Goal: Task Accomplishment & Management: Use online tool/utility

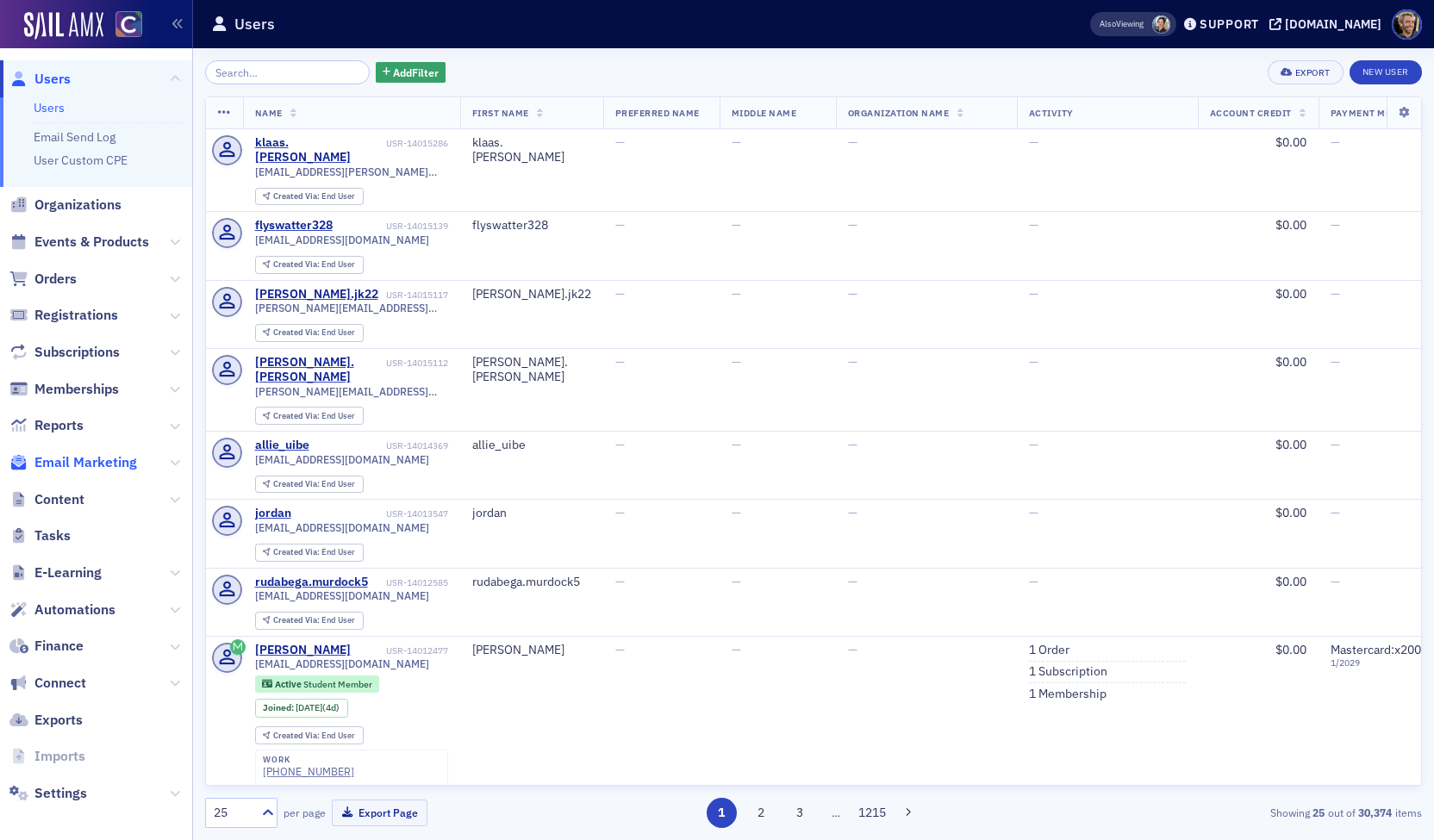
click at [103, 464] on span "Email Marketing" at bounding box center [85, 462] width 102 height 19
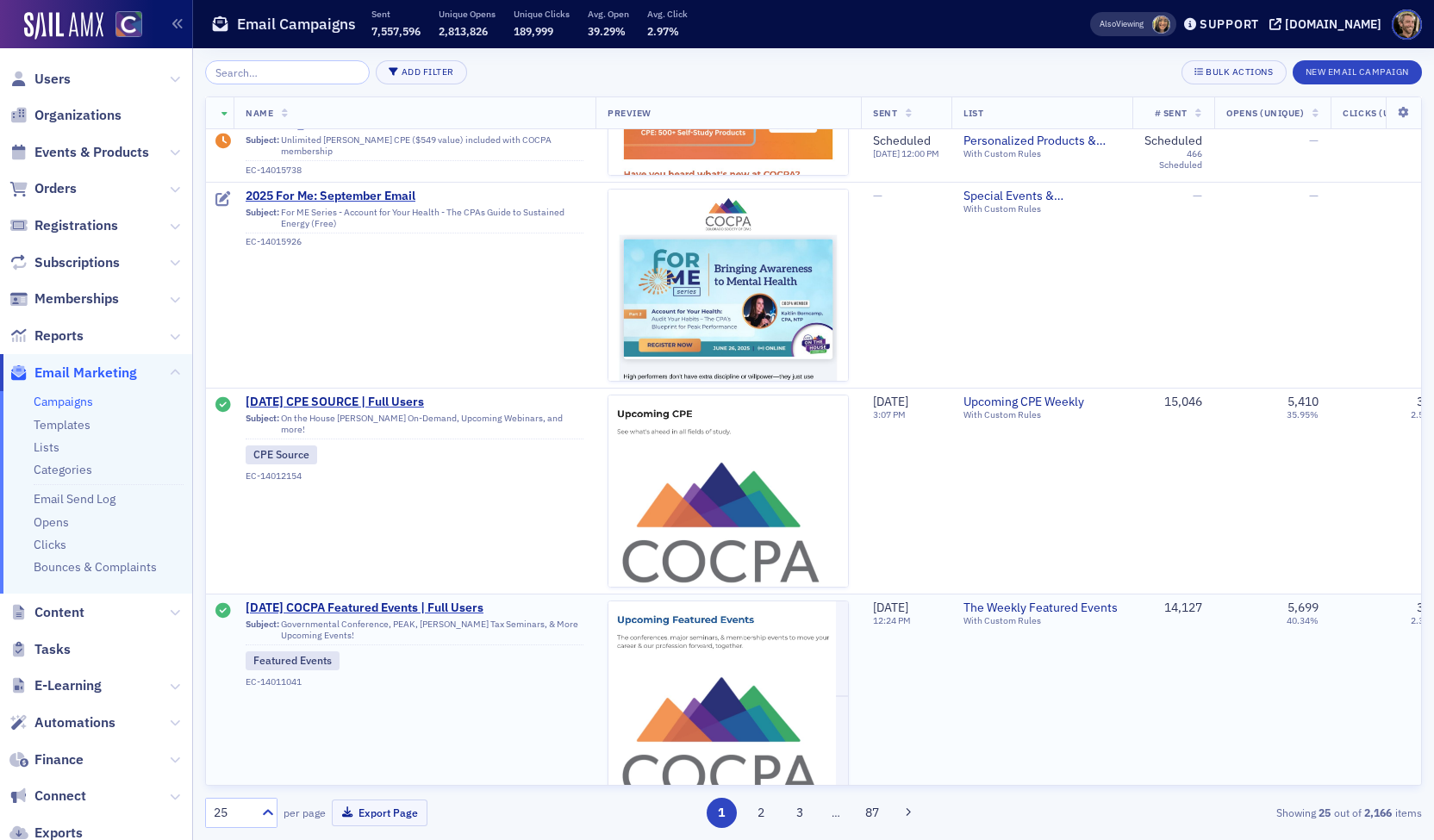
scroll to position [344, 0]
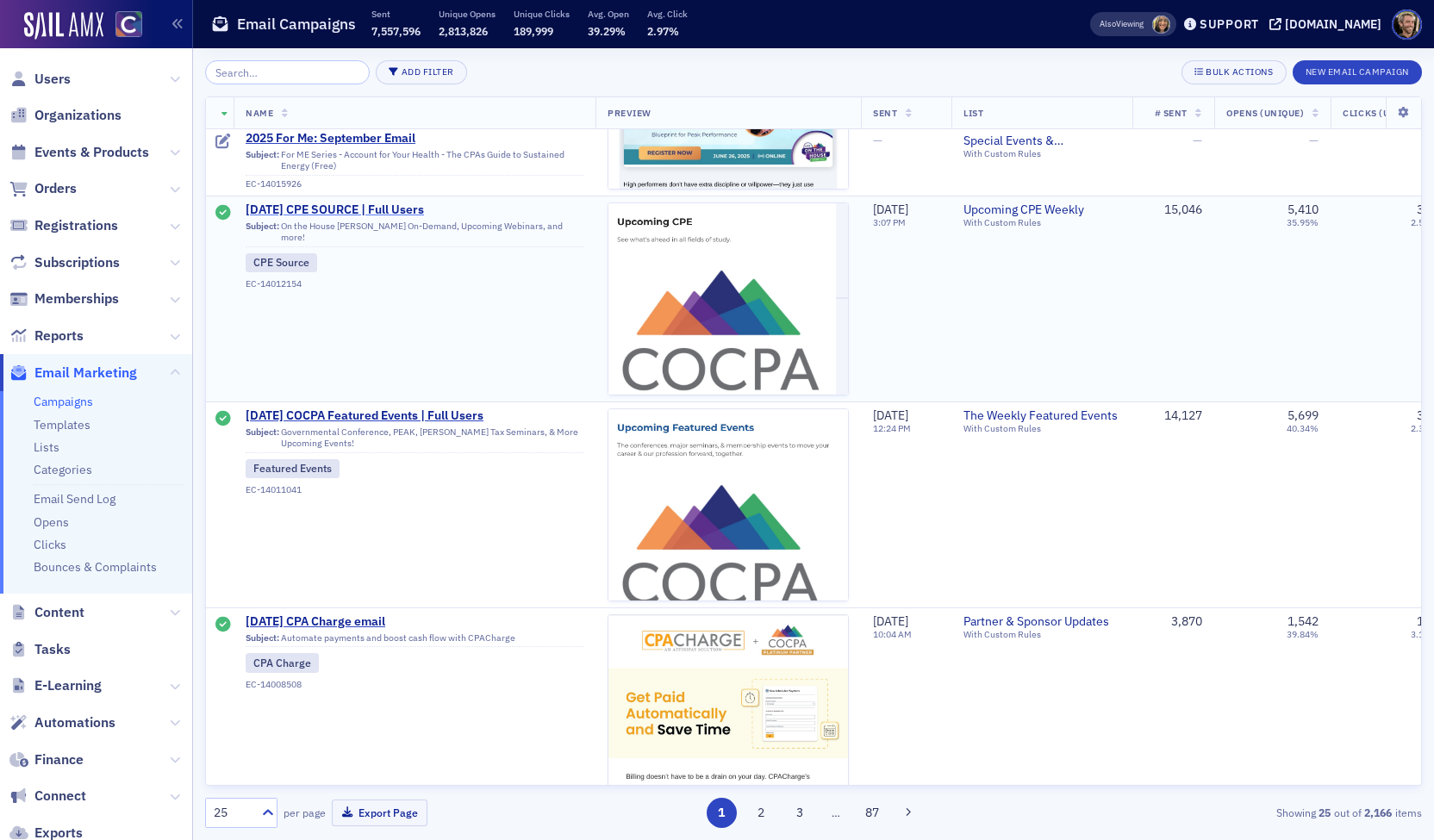
click at [367, 207] on span "[DATE] CPE SOURCE | Full Users" at bounding box center [414, 210] width 338 height 16
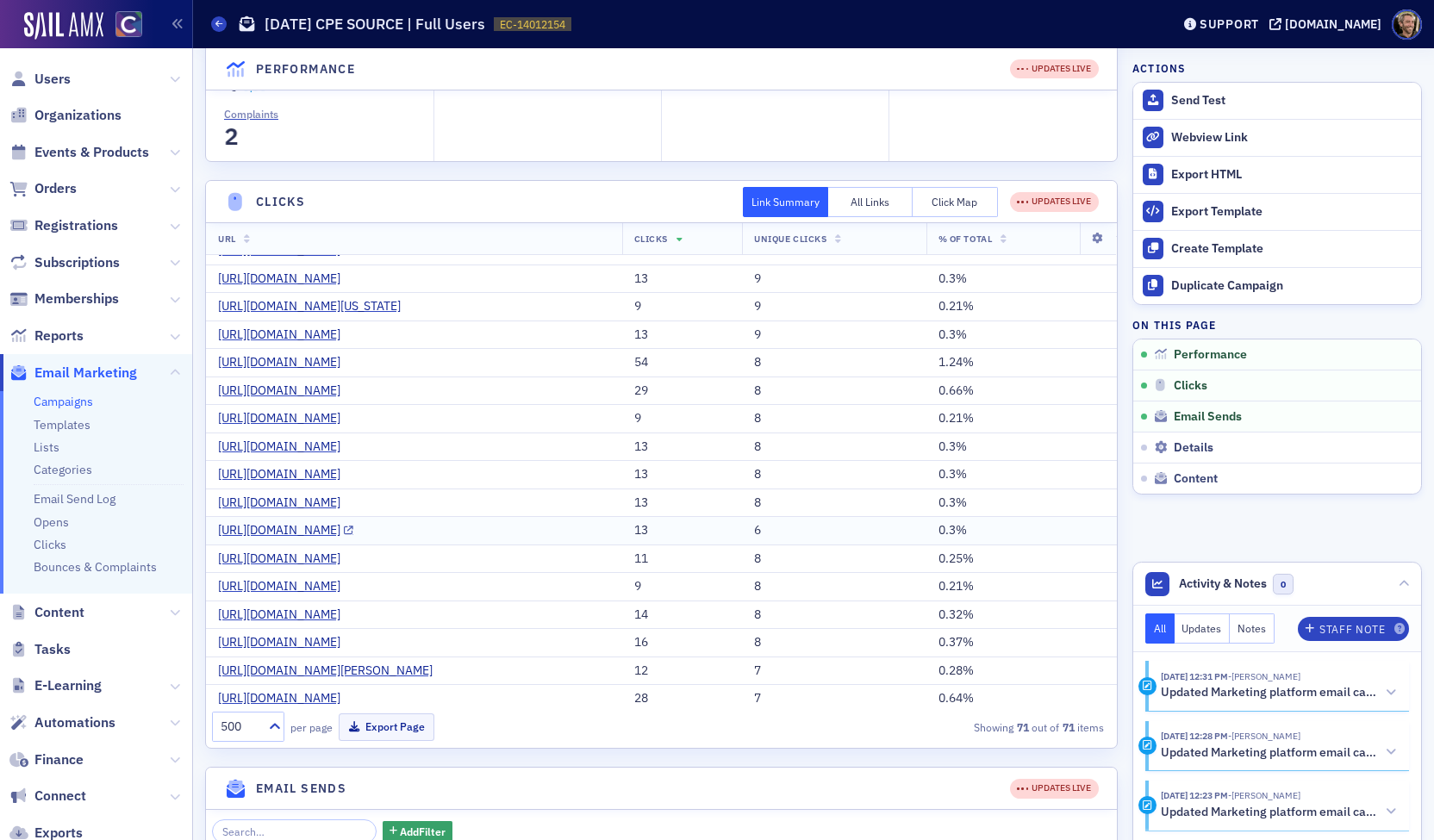
scroll to position [1034, 0]
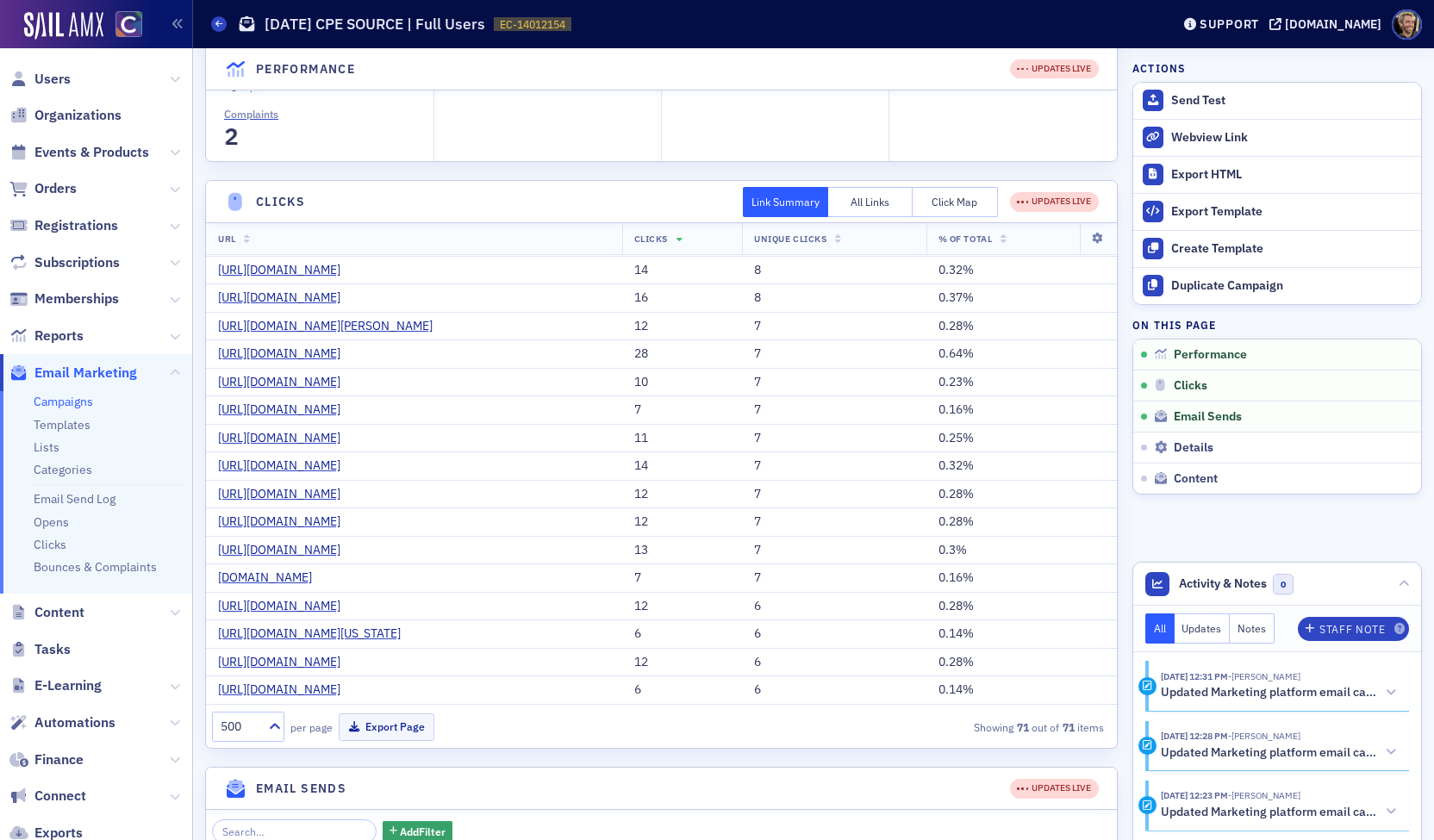
click at [913, 201] on button "Click Map" at bounding box center [955, 202] width 86 height 30
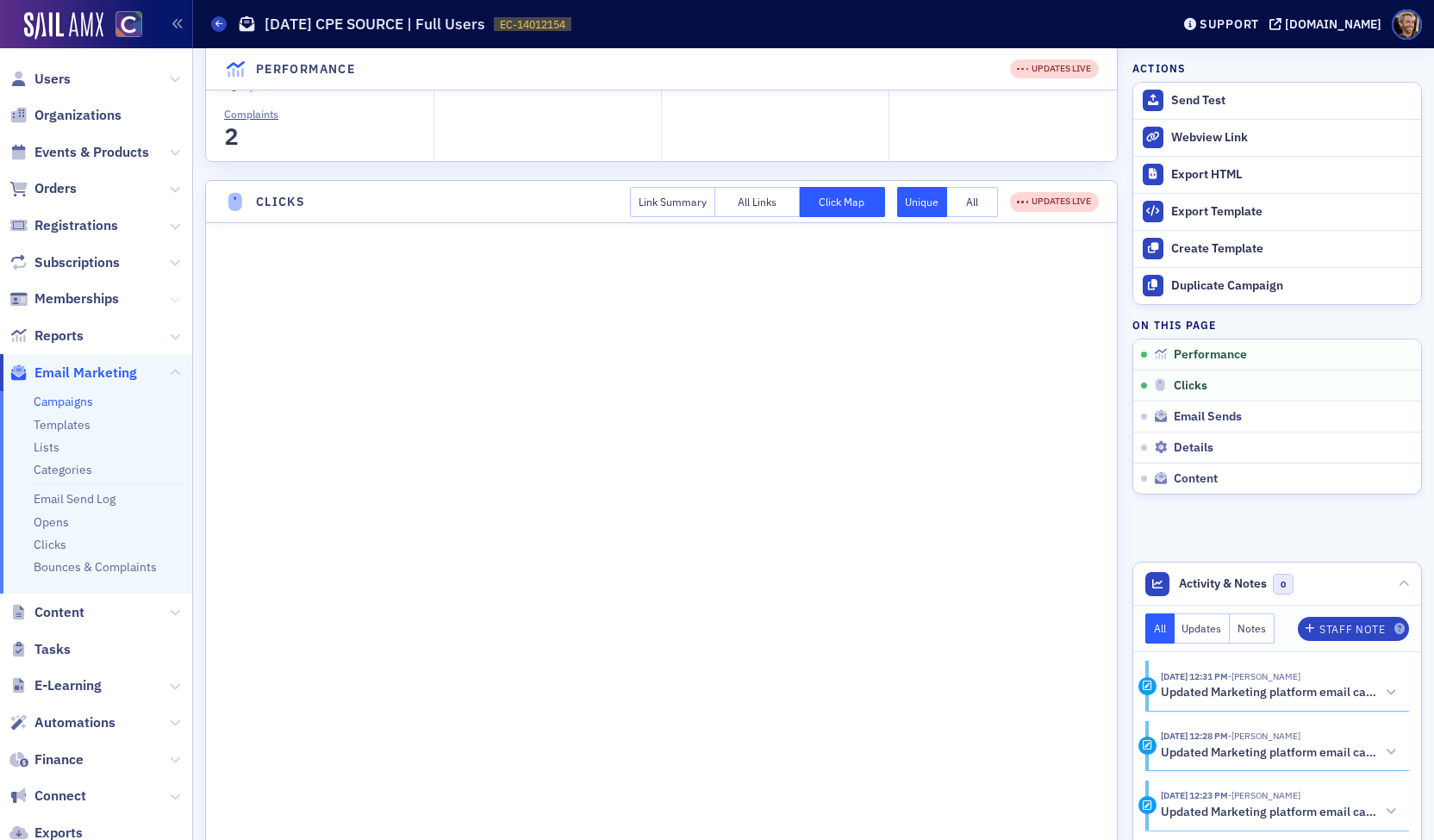
click at [169, 298] on icon at bounding box center [174, 299] width 10 height 10
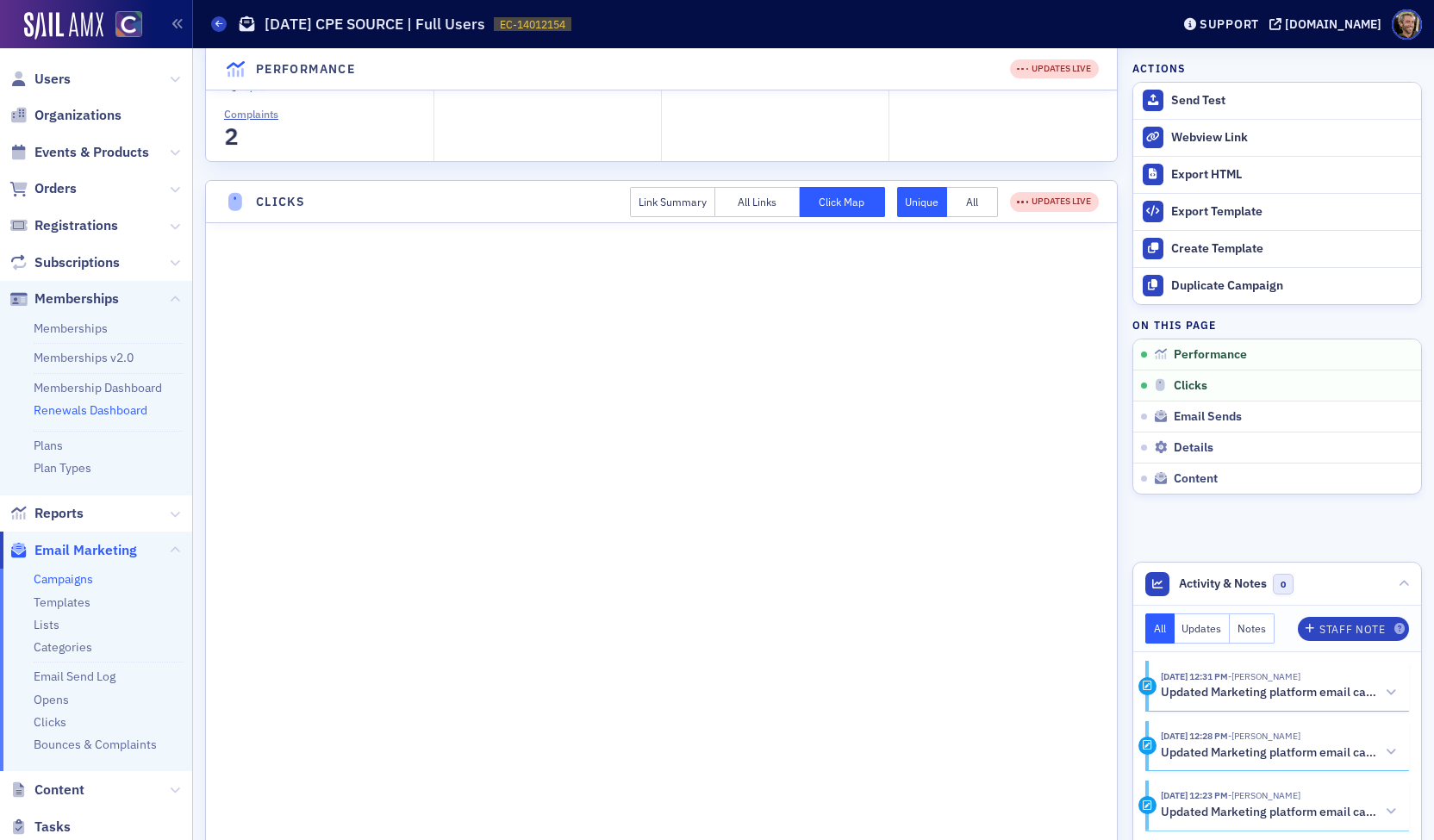
click at [87, 403] on link "Renewals Dashboard" at bounding box center [89, 410] width 113 height 16
click at [87, 408] on link "Renewals Dashboard" at bounding box center [89, 410] width 113 height 16
click at [64, 411] on link "Renewals Dashboard" at bounding box center [89, 410] width 113 height 16
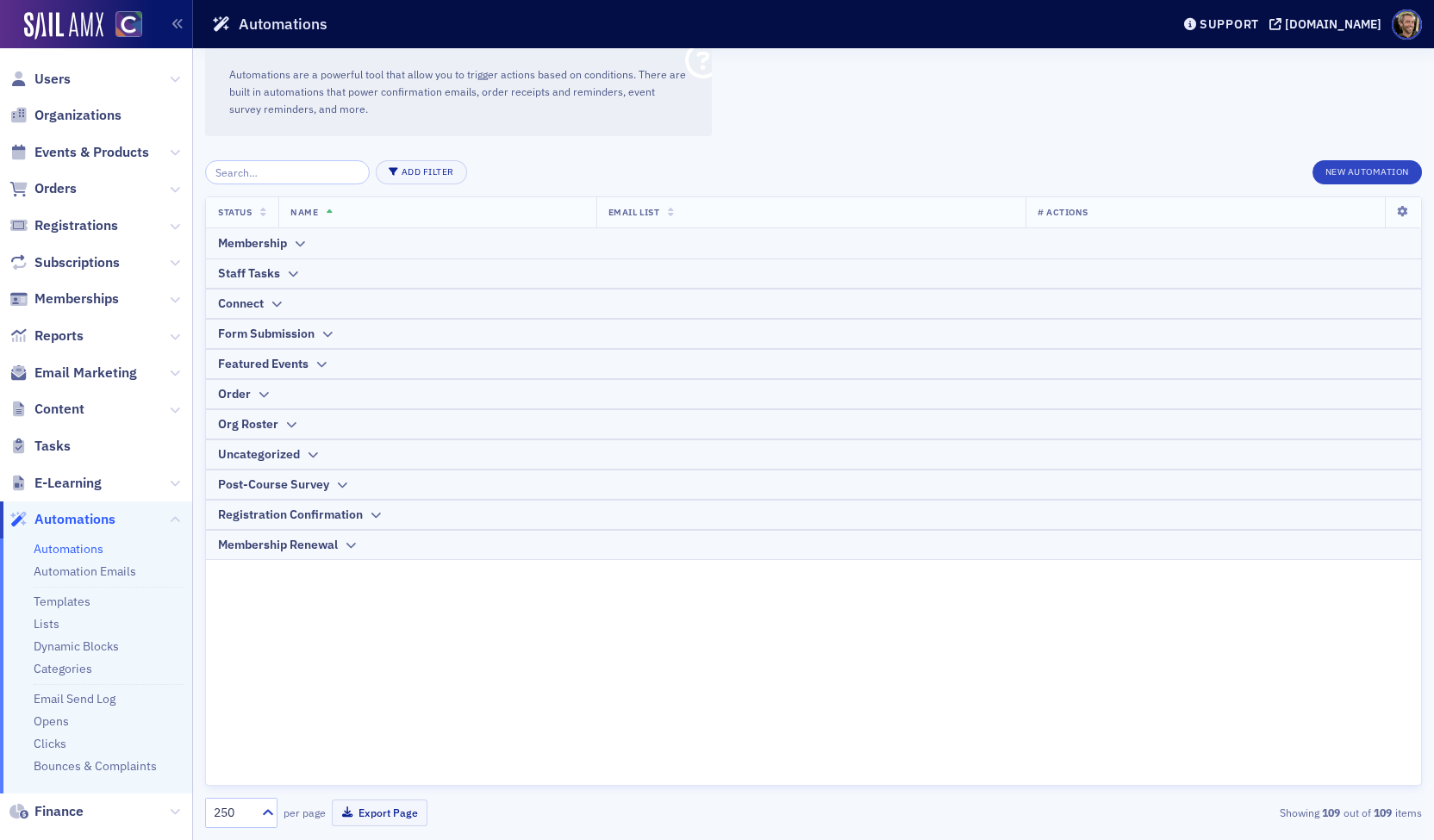
scroll to position [172, 0]
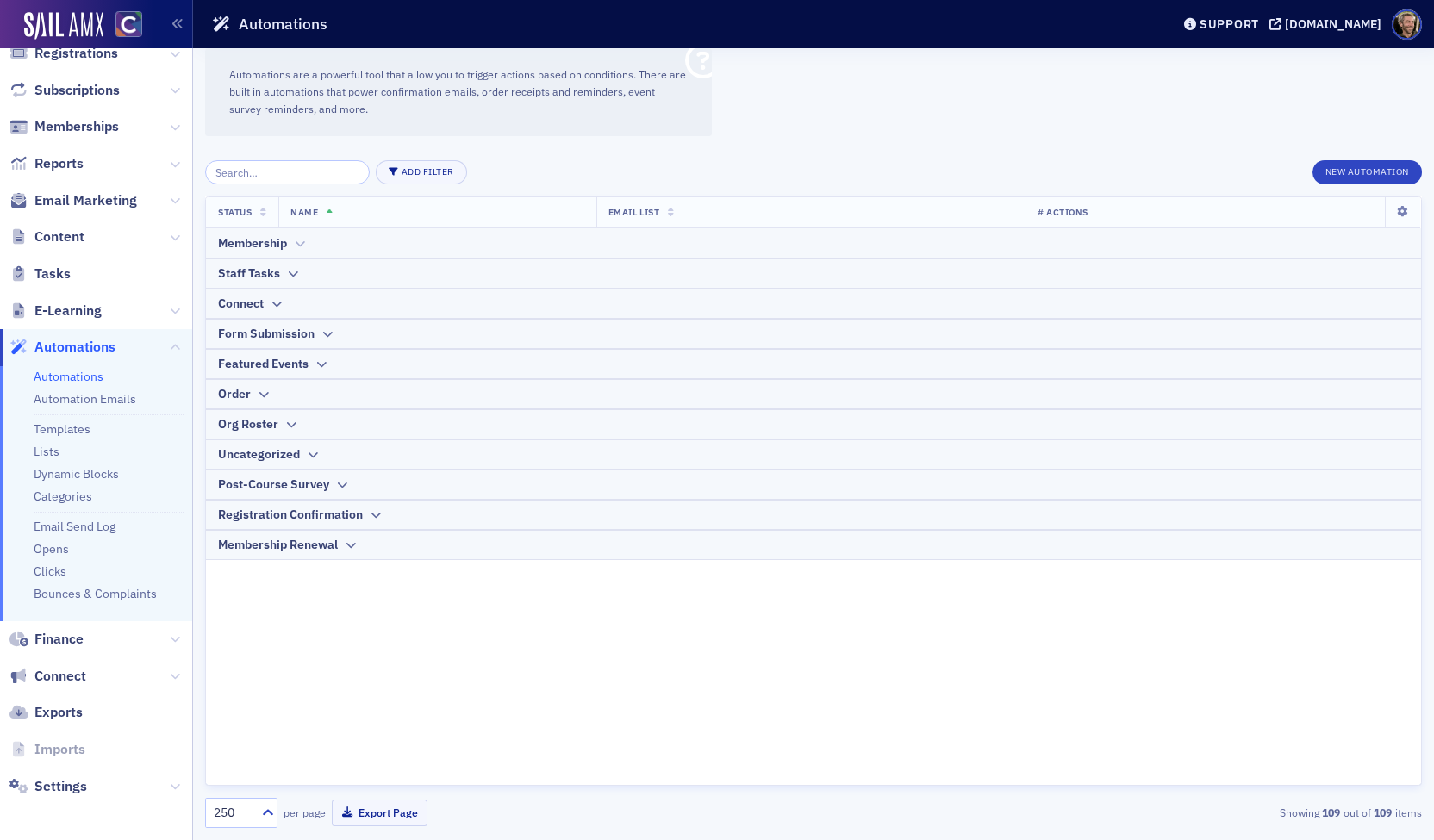
click at [298, 243] on icon at bounding box center [299, 243] width 13 height 10
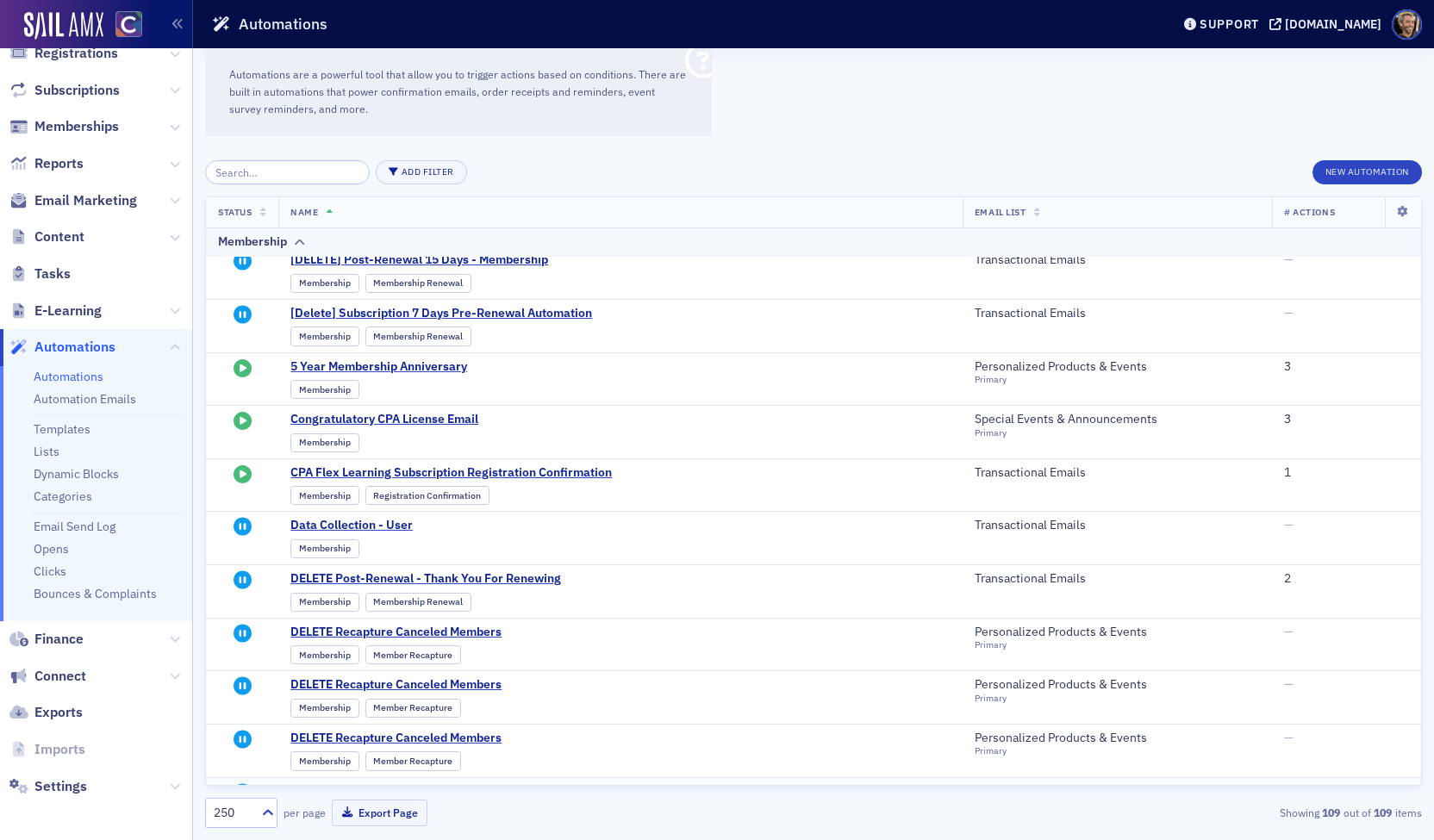
scroll to position [517, 0]
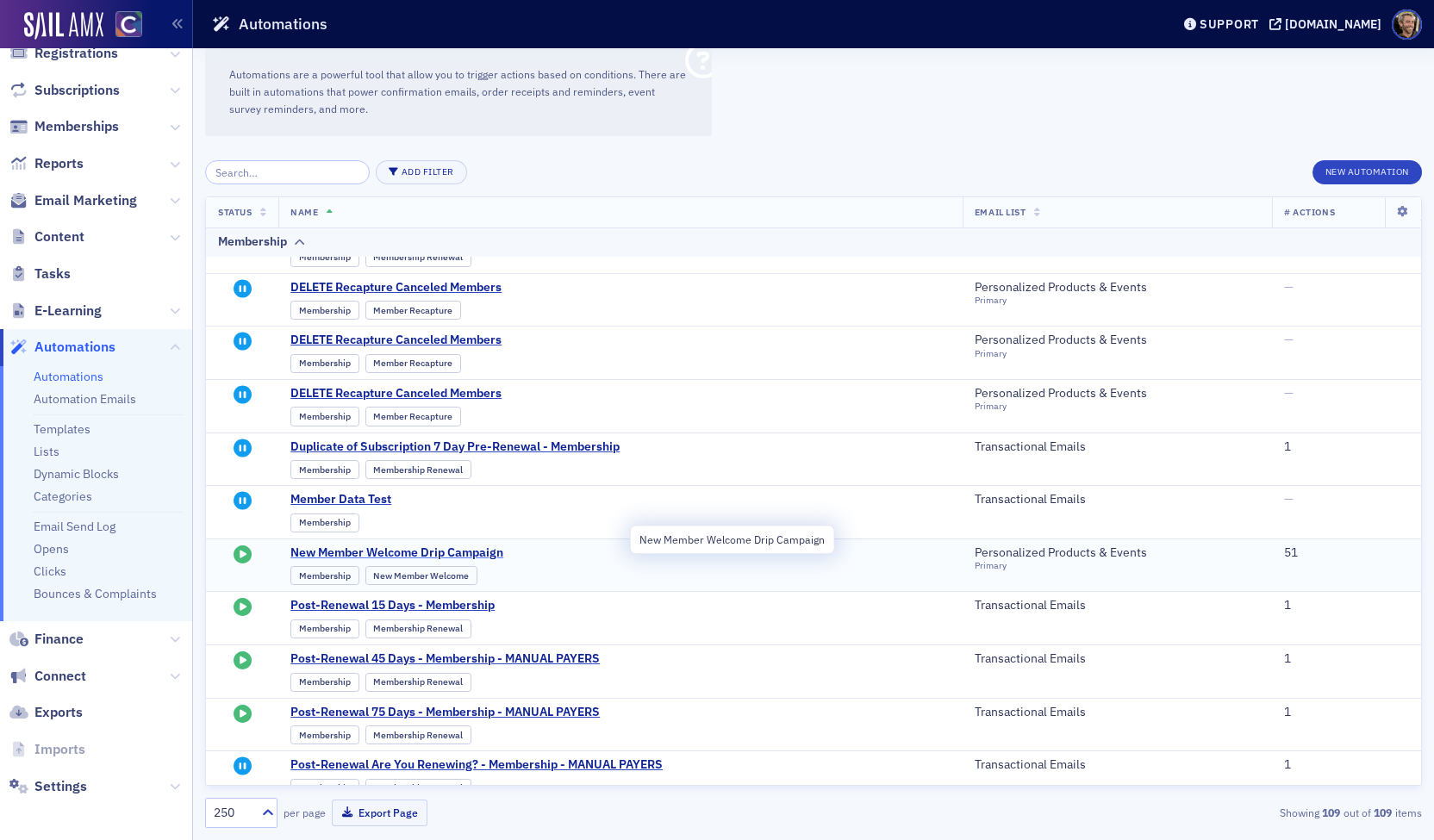
click at [395, 545] on span "New Member Welcome Drip Campaign" at bounding box center [459, 553] width 338 height 16
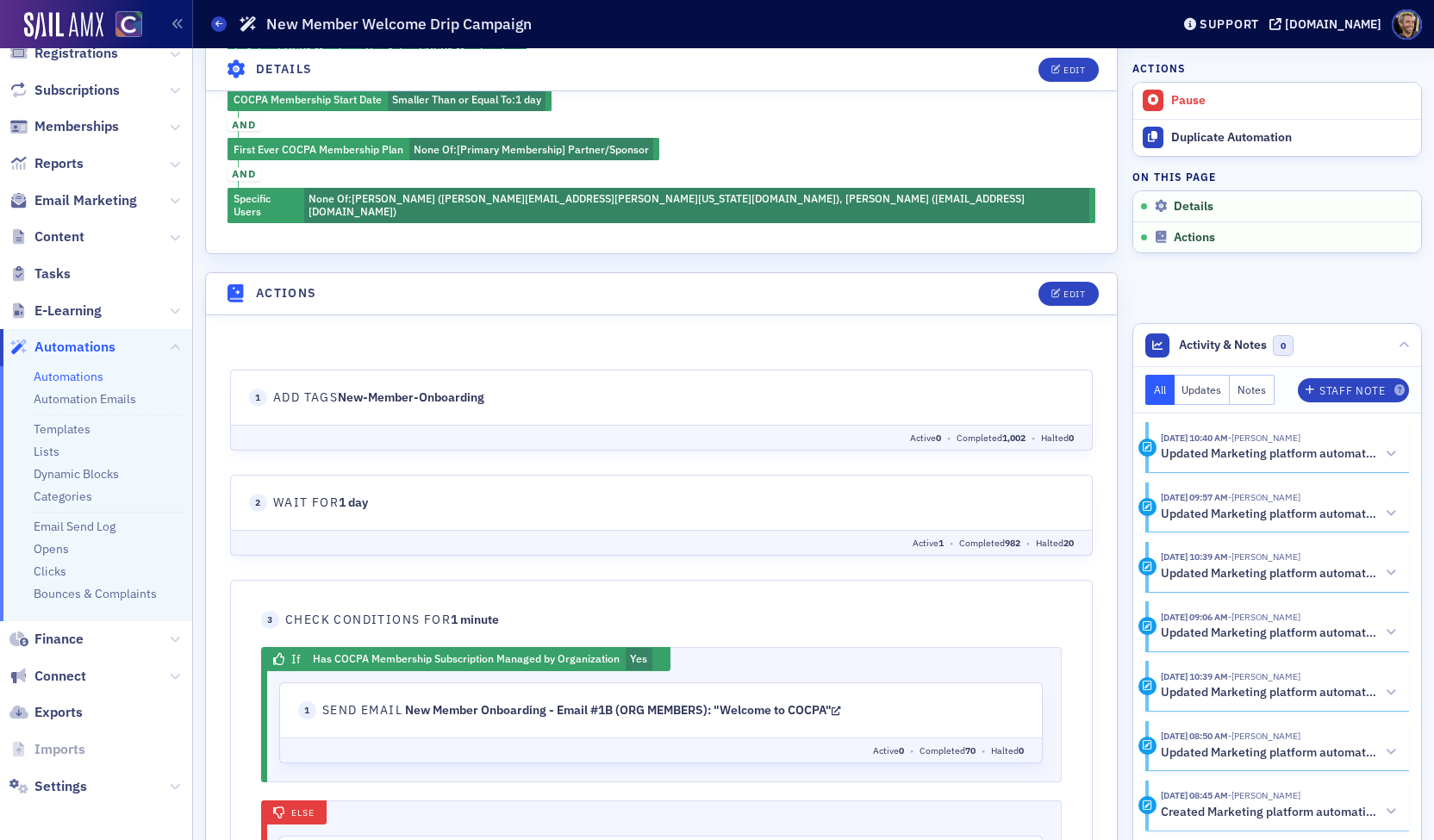
scroll to position [862, 0]
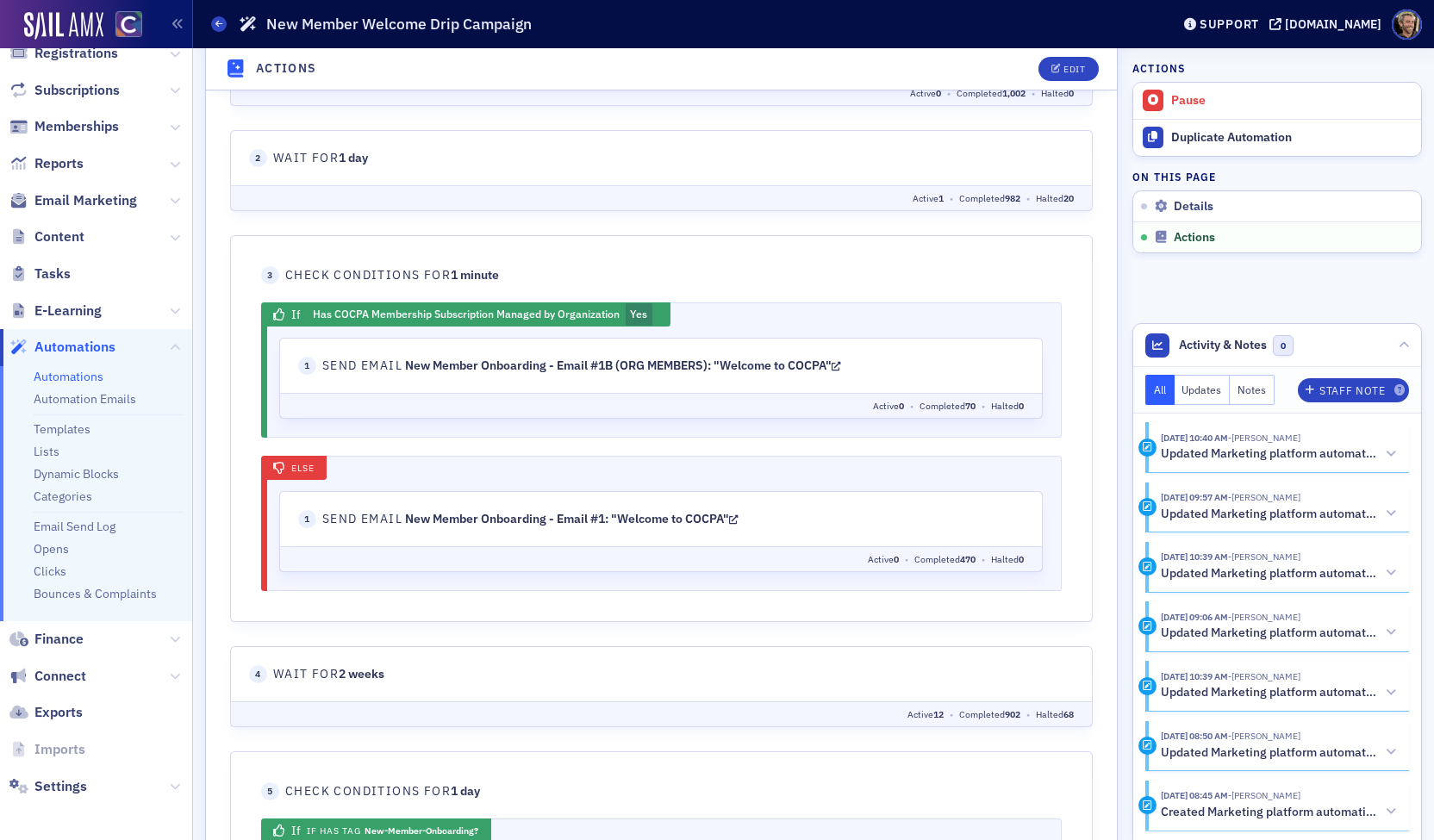
click at [649, 358] on link "New Member Onboarding - Email #1B (ORG MEMBERS): "Welcome to COCPA"" at bounding box center [623, 365] width 436 height 16
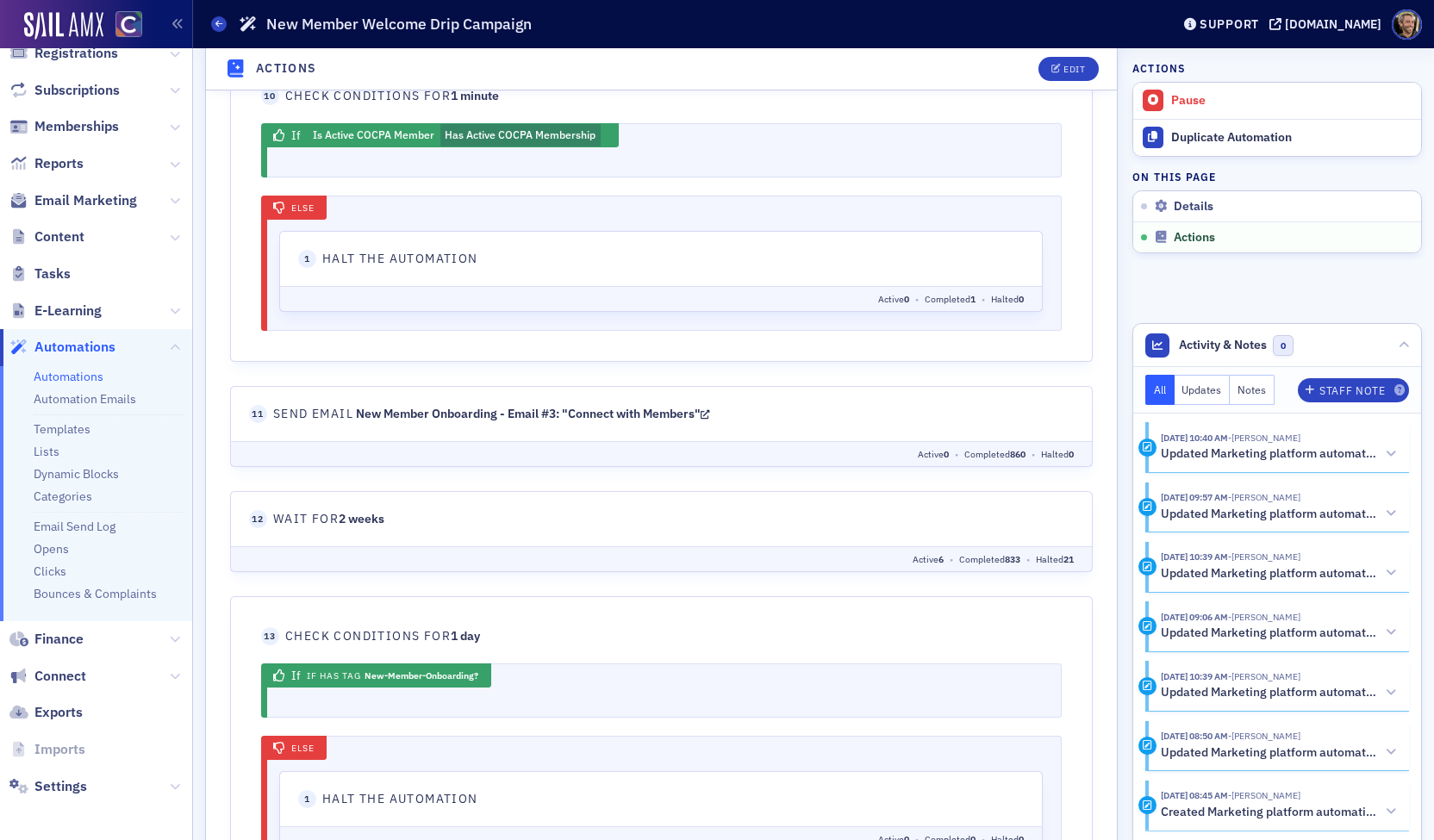
scroll to position [2585, 0]
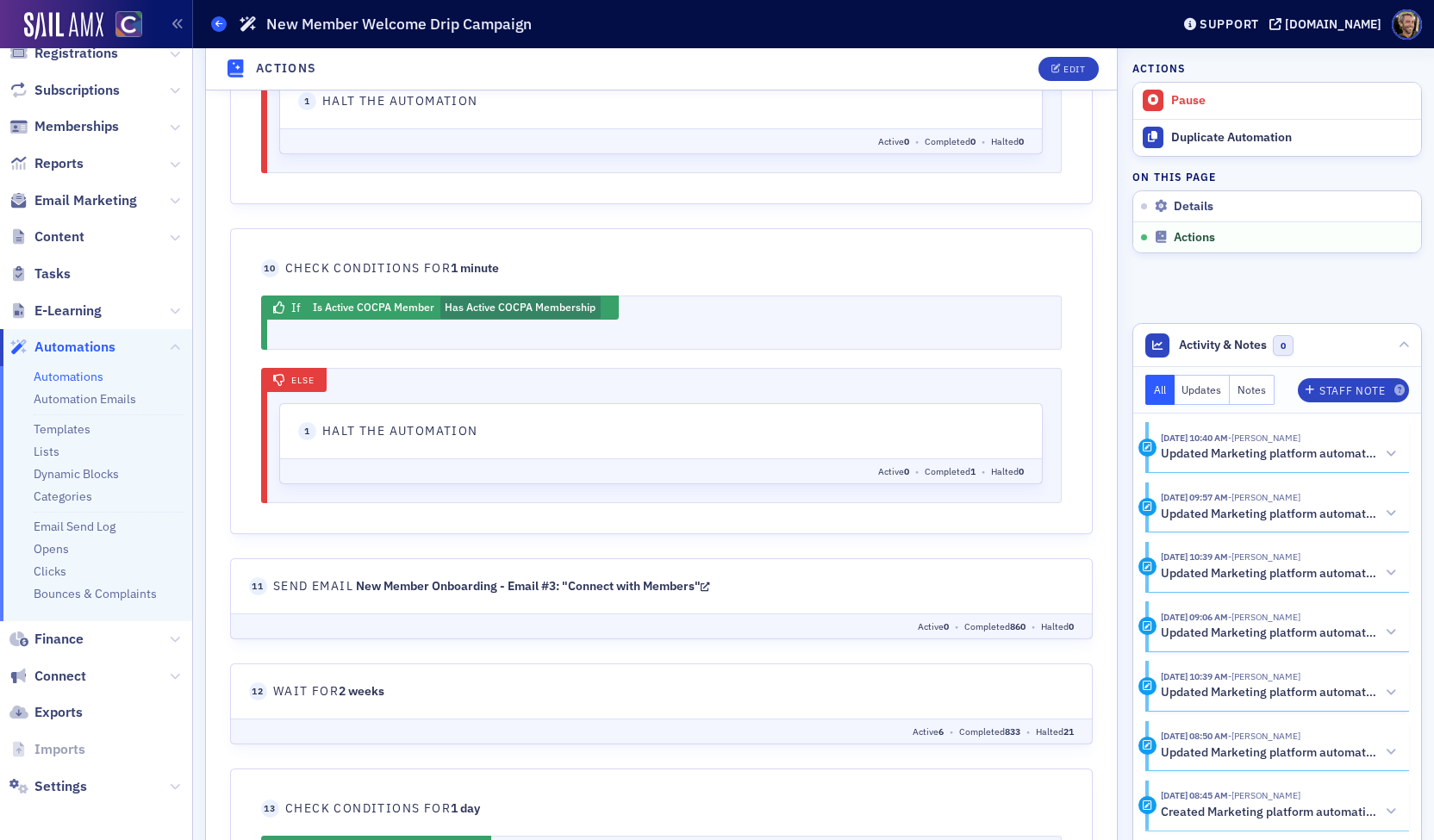
click at [217, 29] on span at bounding box center [218, 24] width 16 height 16
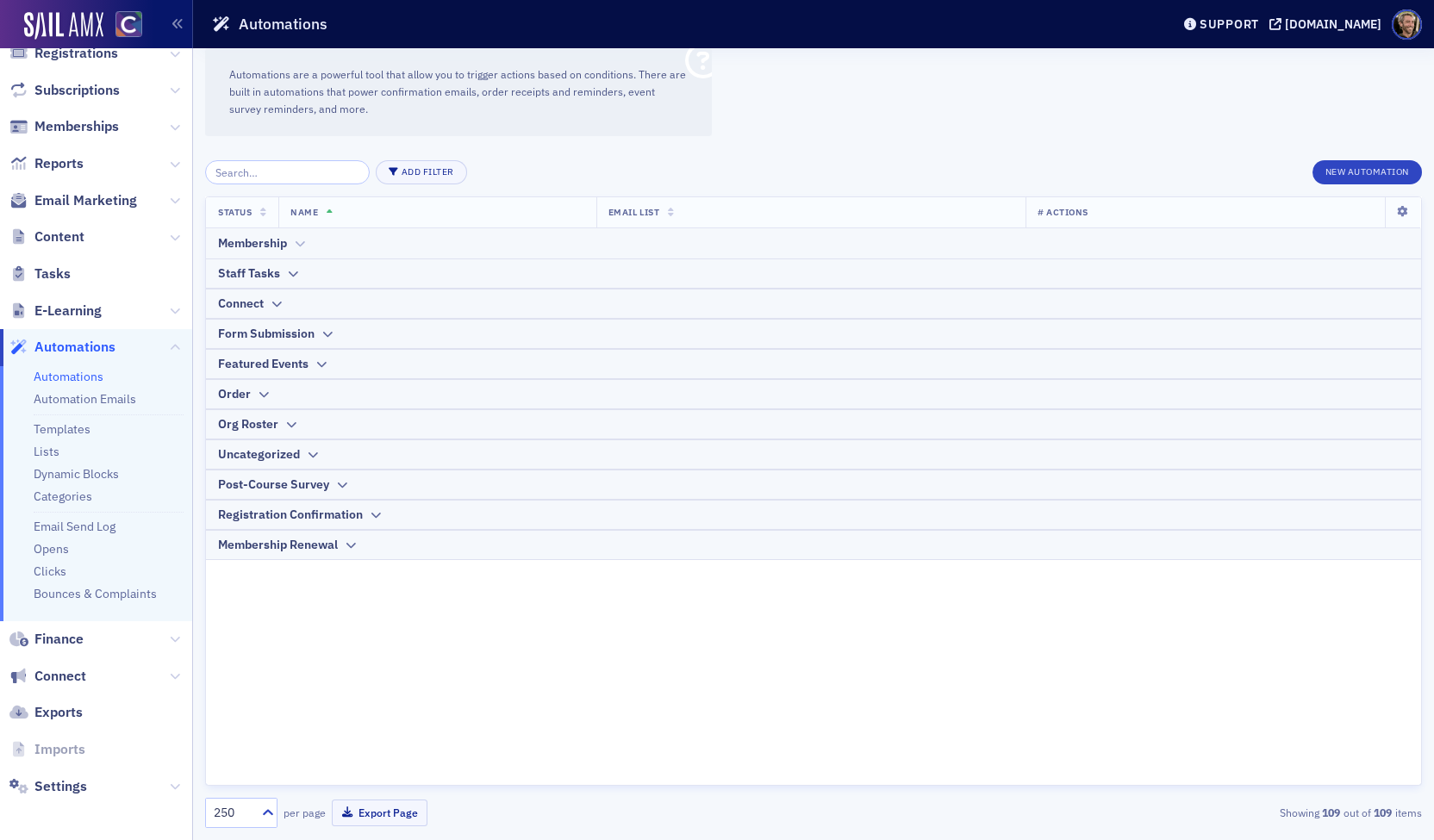
click at [295, 237] on div at bounding box center [299, 243] width 13 height 18
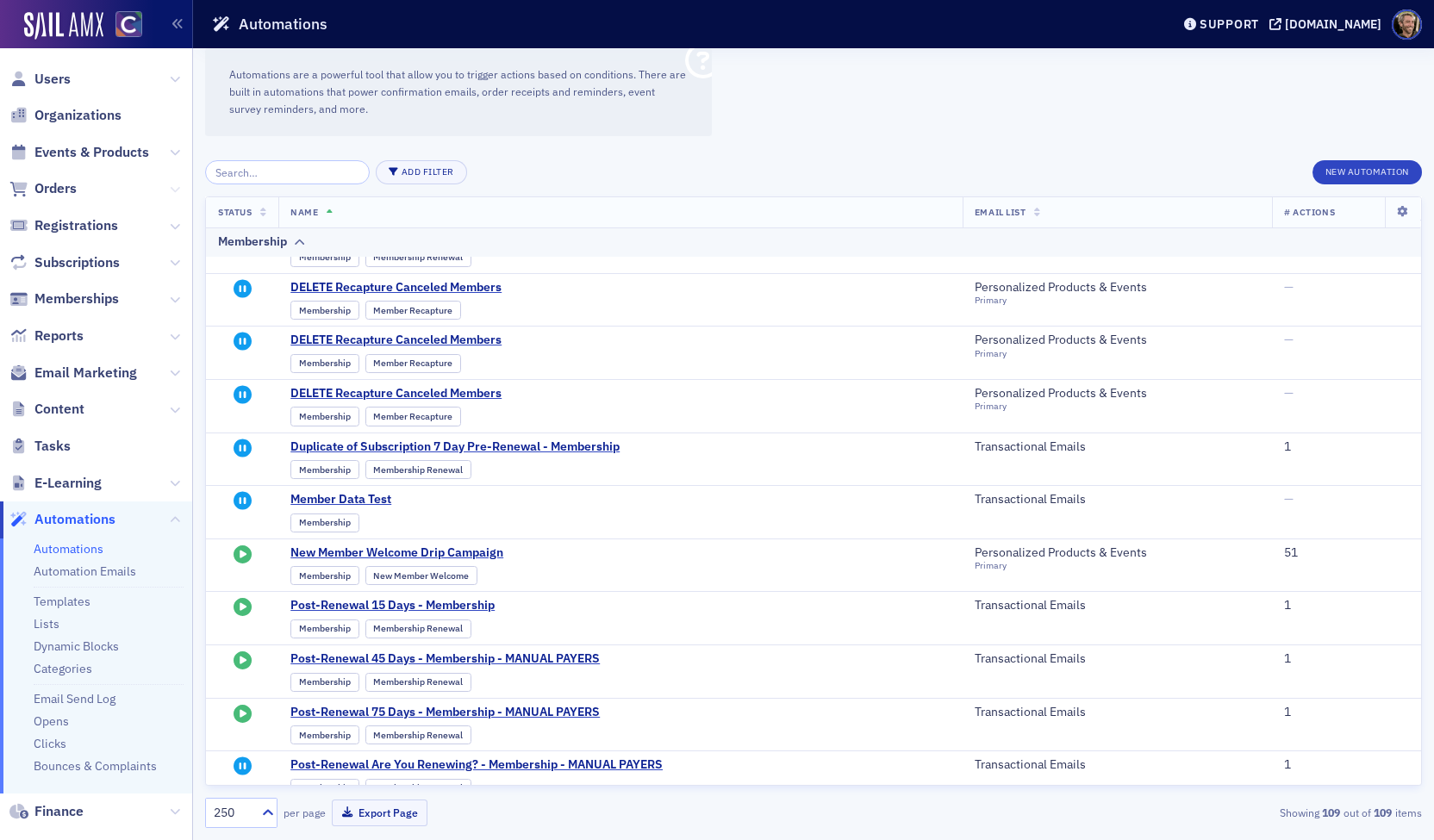
click at [169, 185] on icon at bounding box center [174, 189] width 10 height 10
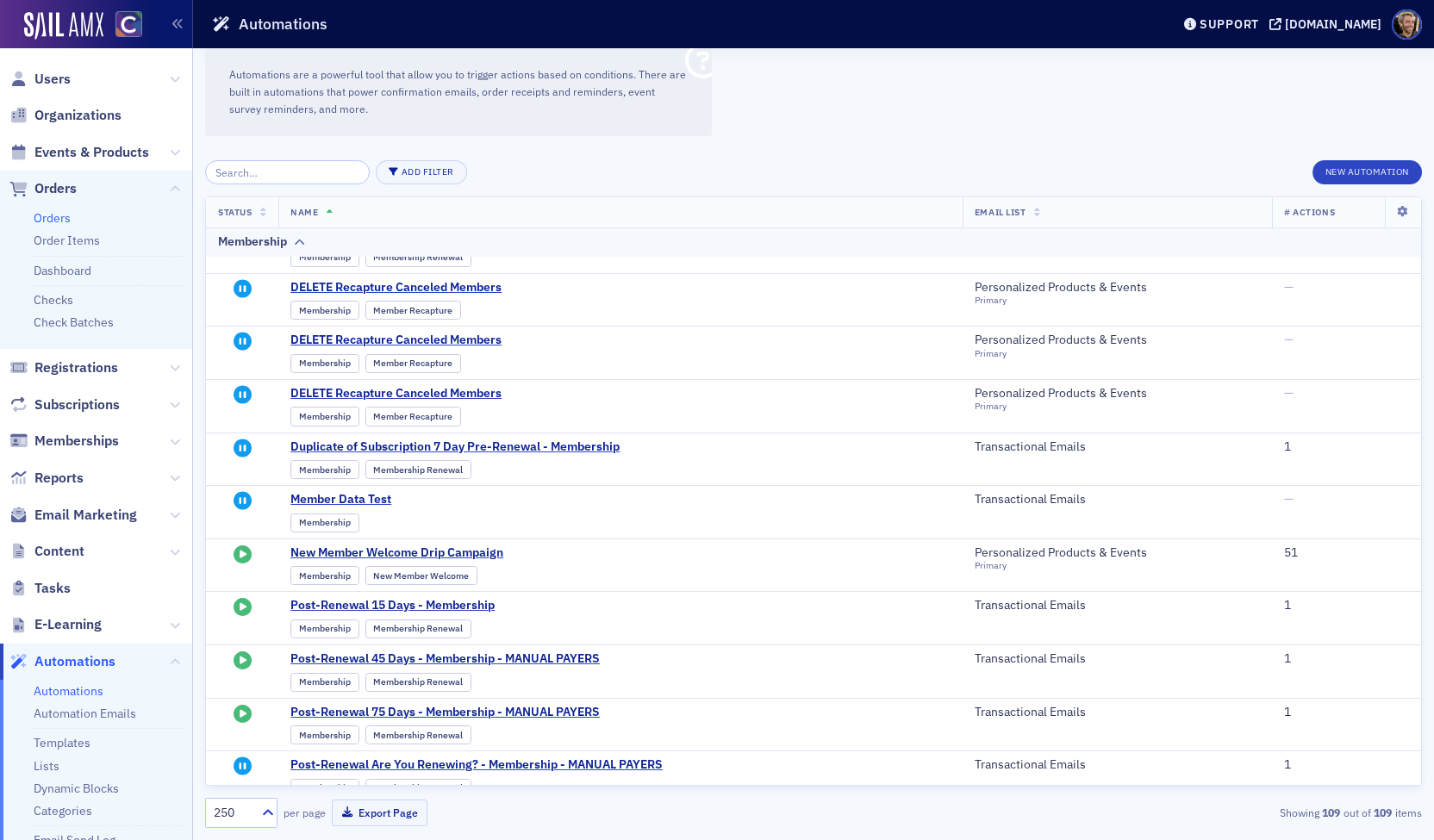
click at [45, 214] on link "Orders" at bounding box center [52, 217] width 37 height 16
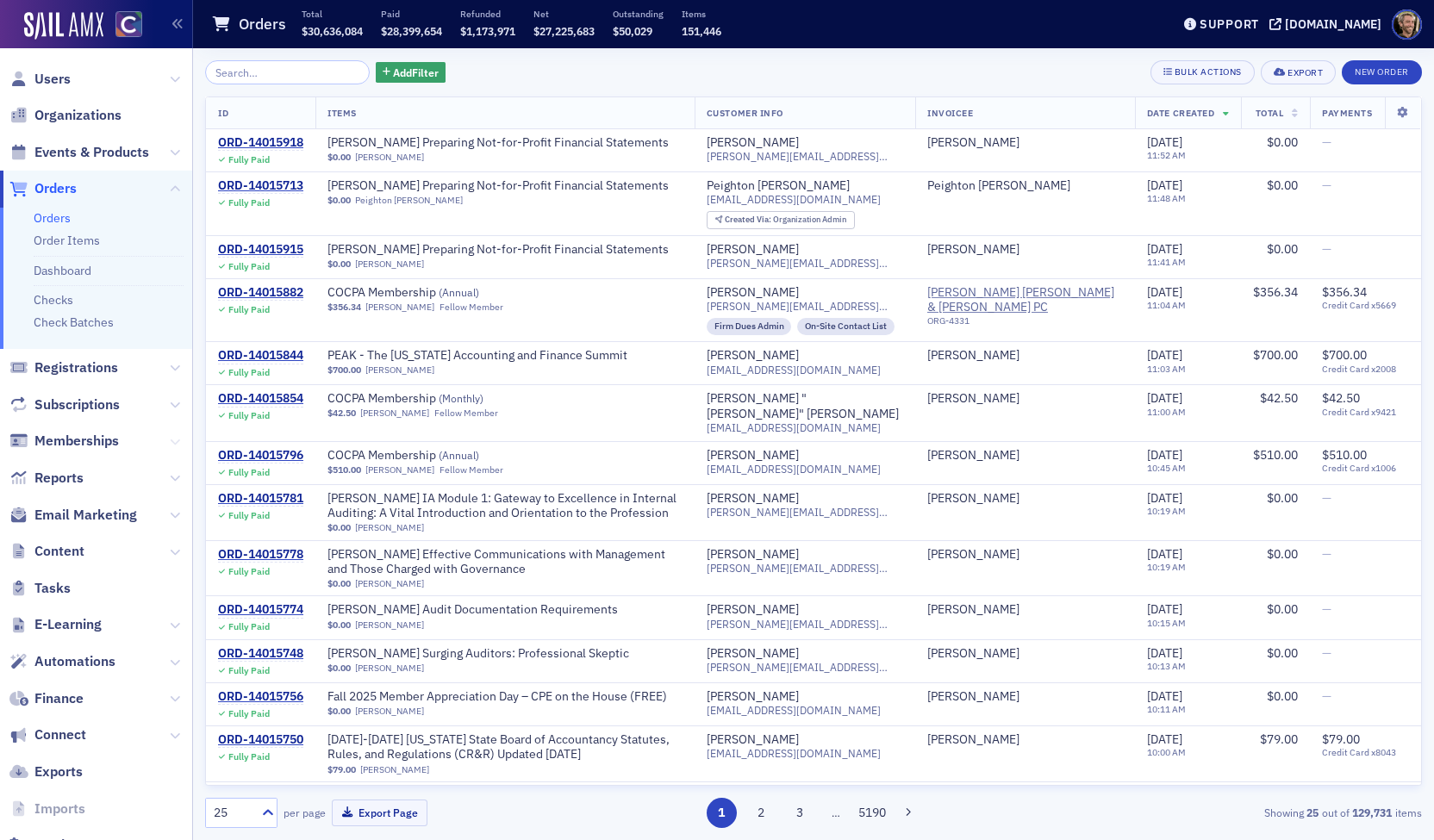
click at [169, 437] on icon at bounding box center [174, 441] width 10 height 10
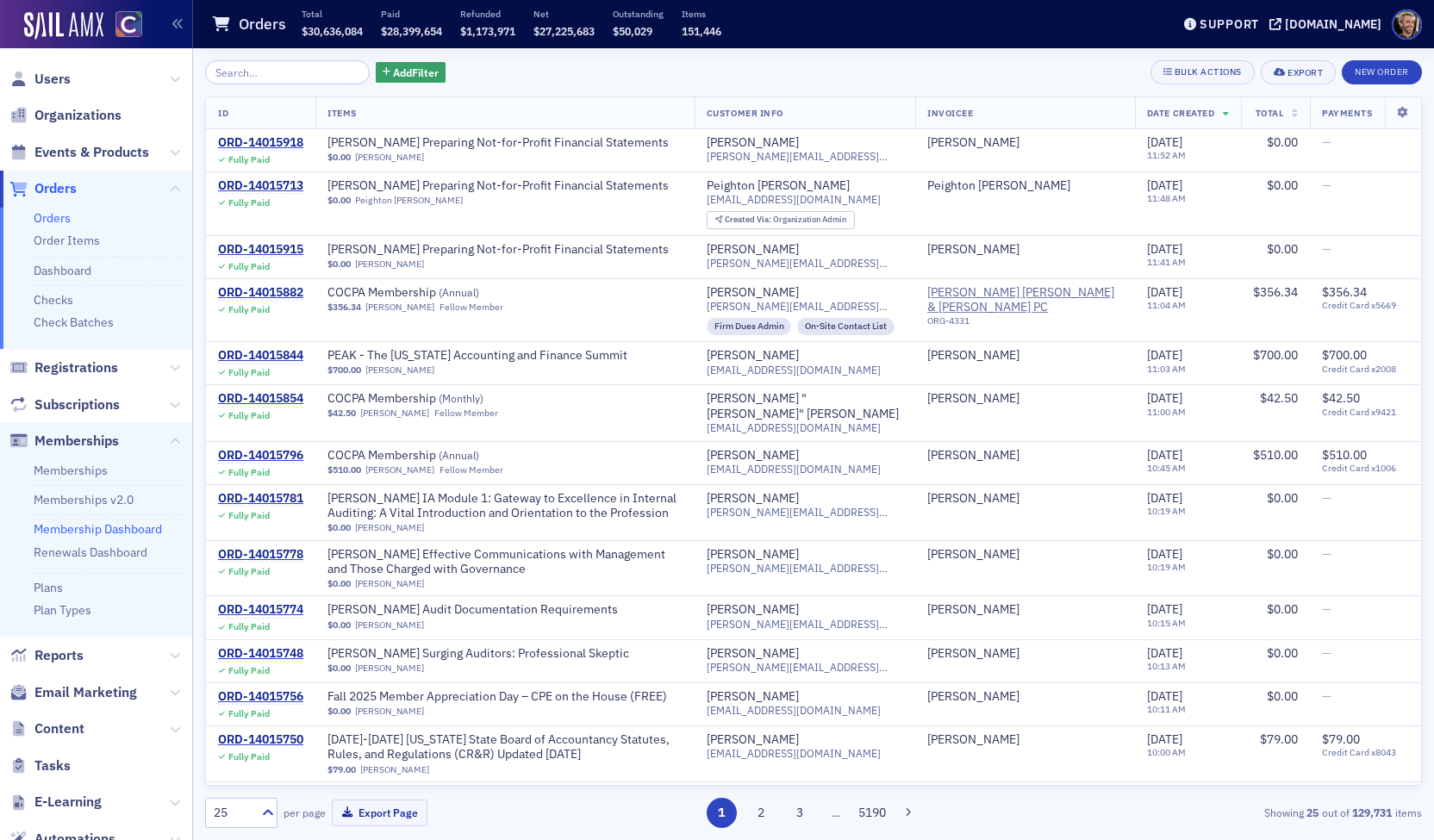
click at [117, 528] on link "Membership Dashboard" at bounding box center [97, 529] width 128 height 16
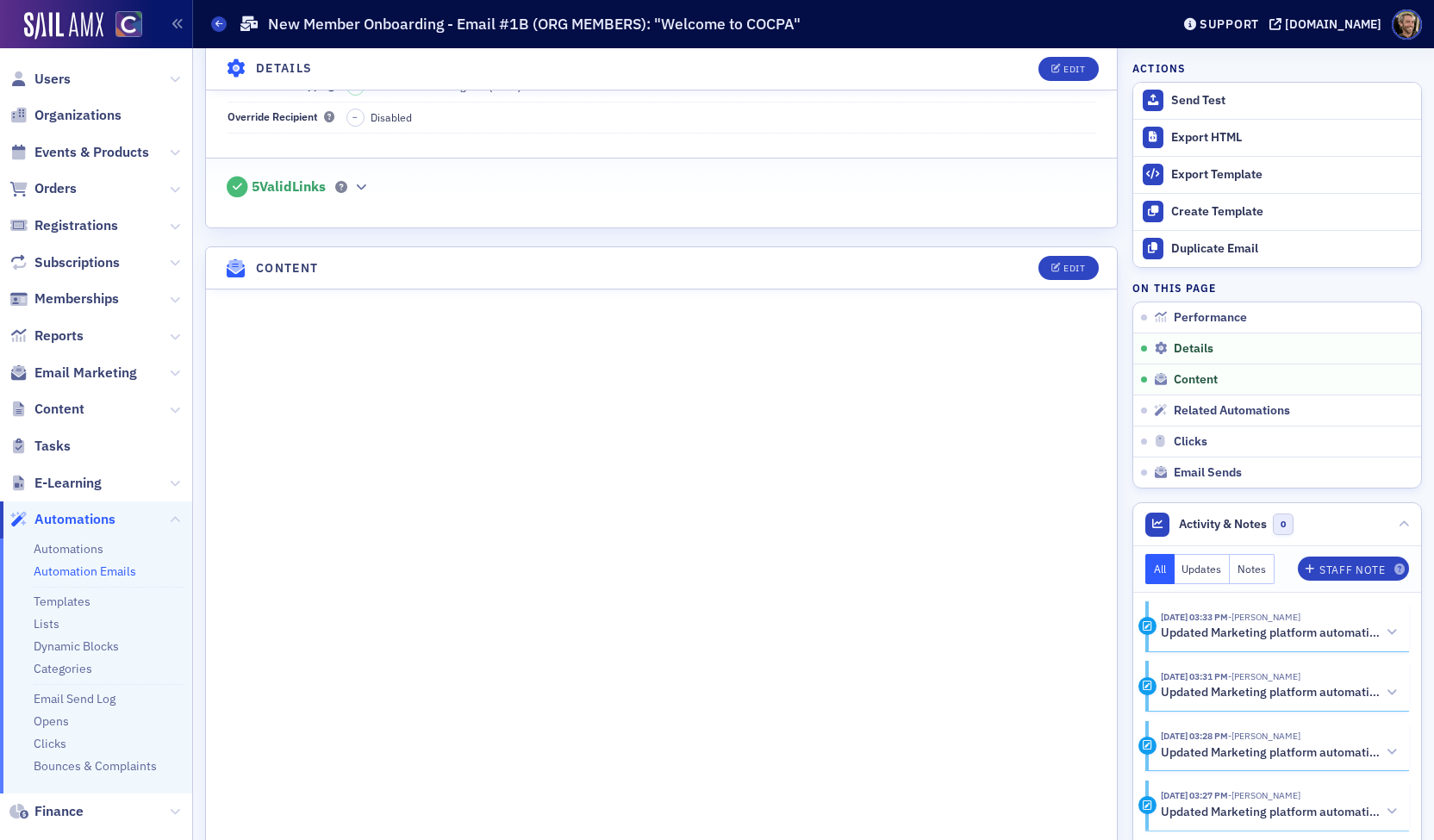
scroll to position [517, 0]
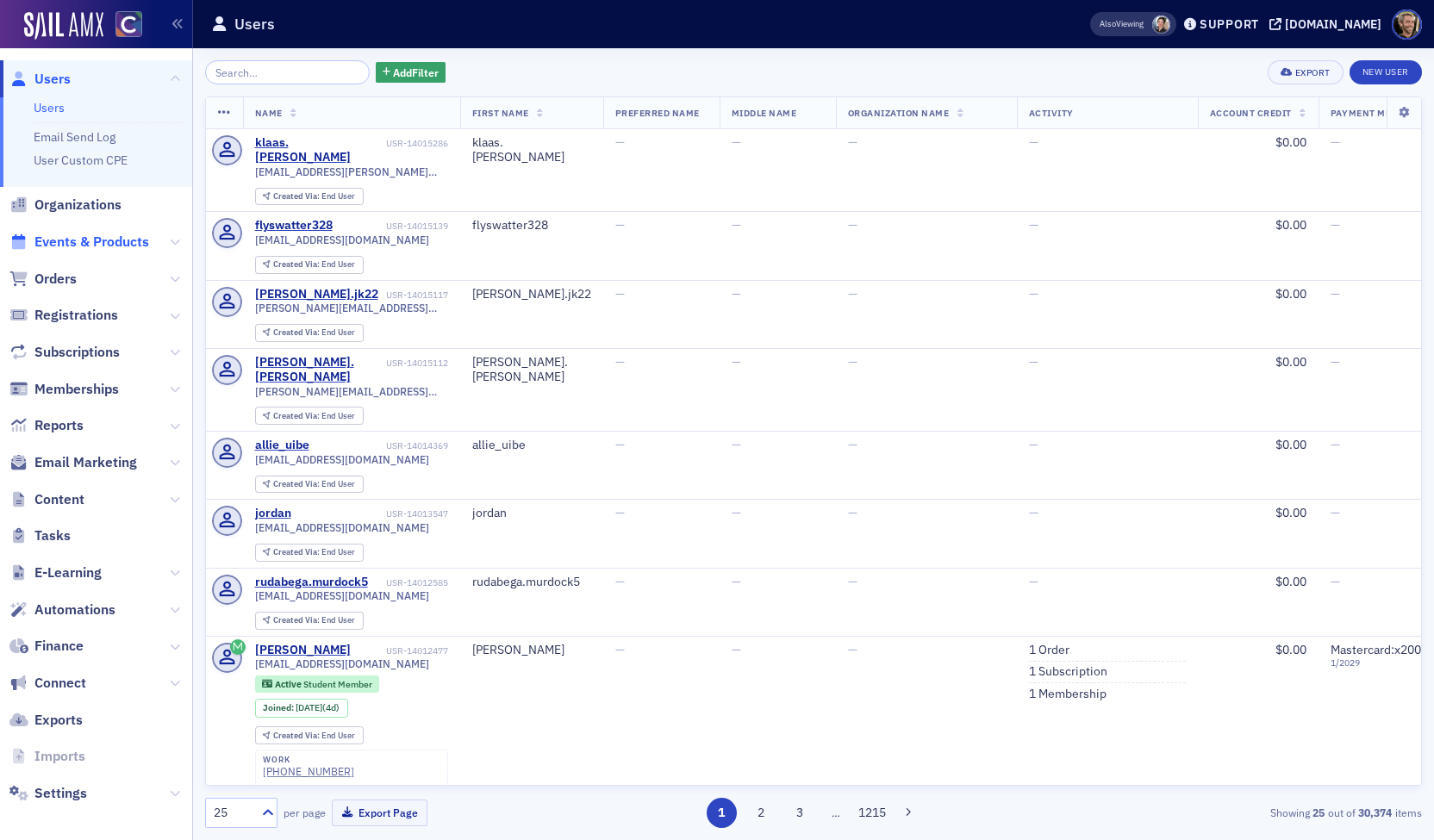
click at [124, 239] on span "Events & Products" at bounding box center [91, 242] width 114 height 19
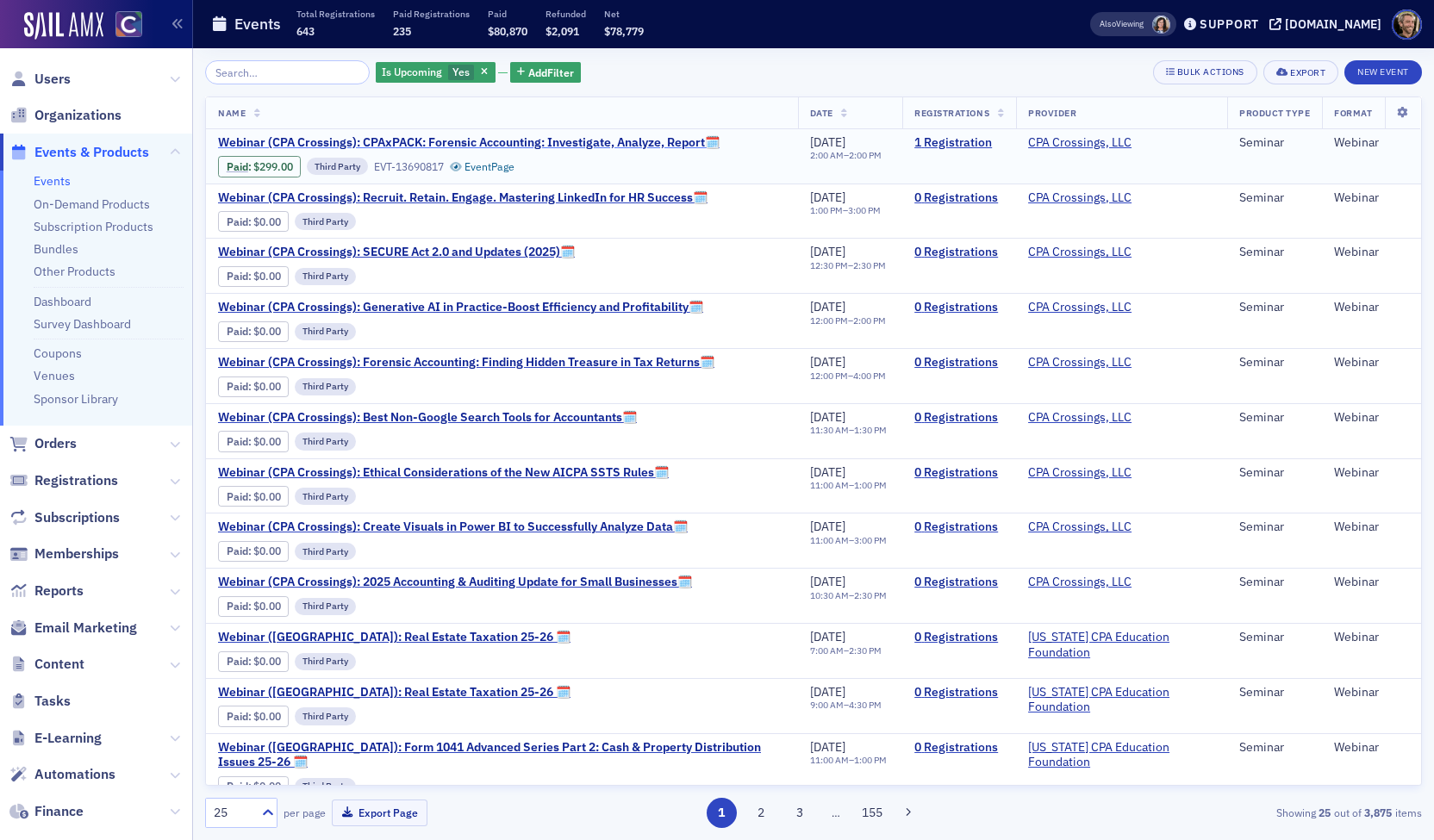
click at [329, 141] on span "Webinar (CPA Crossings): CPAxPACK: Forensic Accounting: Investigate, Analyze, R…" at bounding box center [469, 143] width 502 height 16
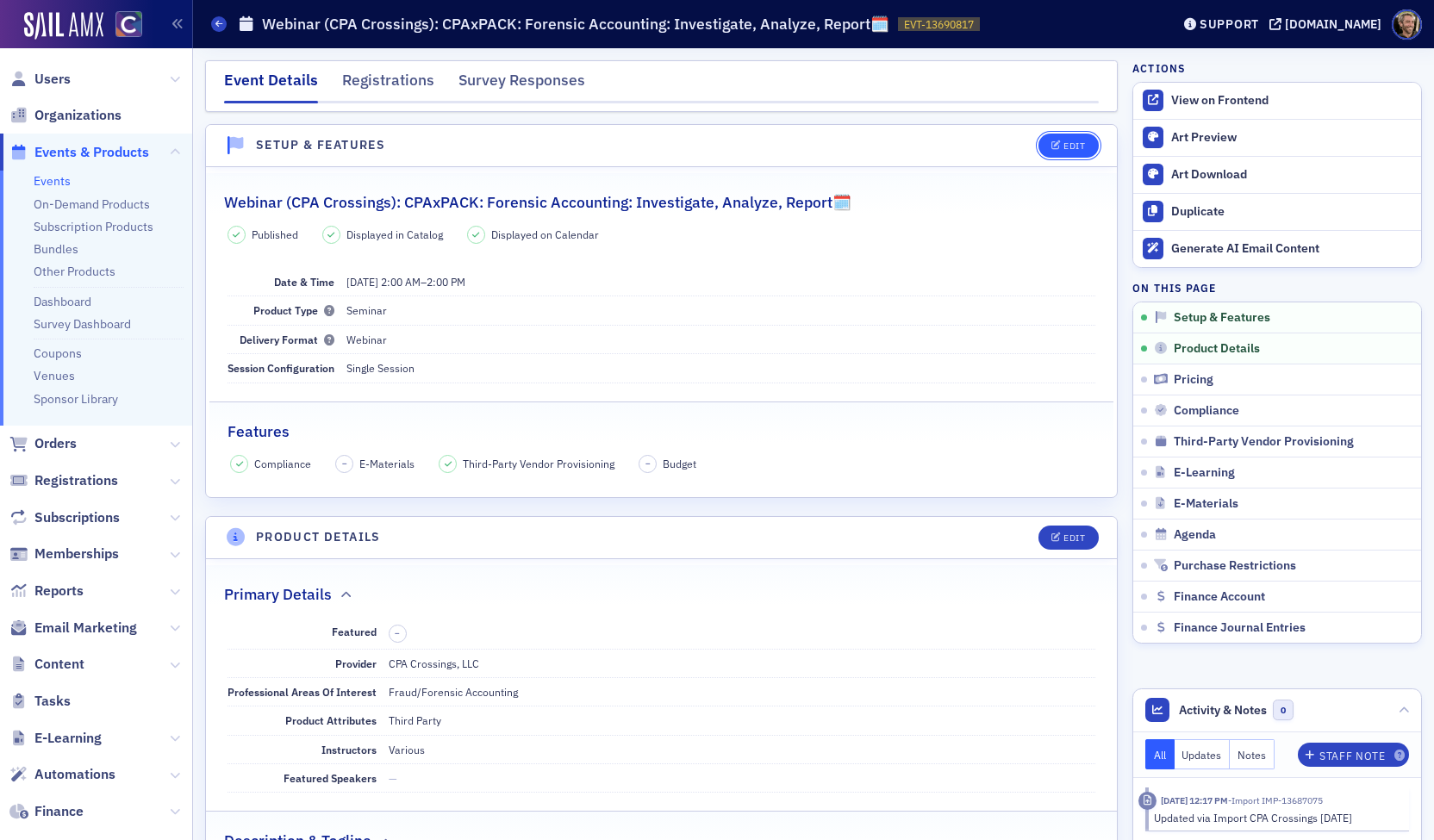
click at [1064, 149] on div "Edit" at bounding box center [1074, 146] width 21 height 9
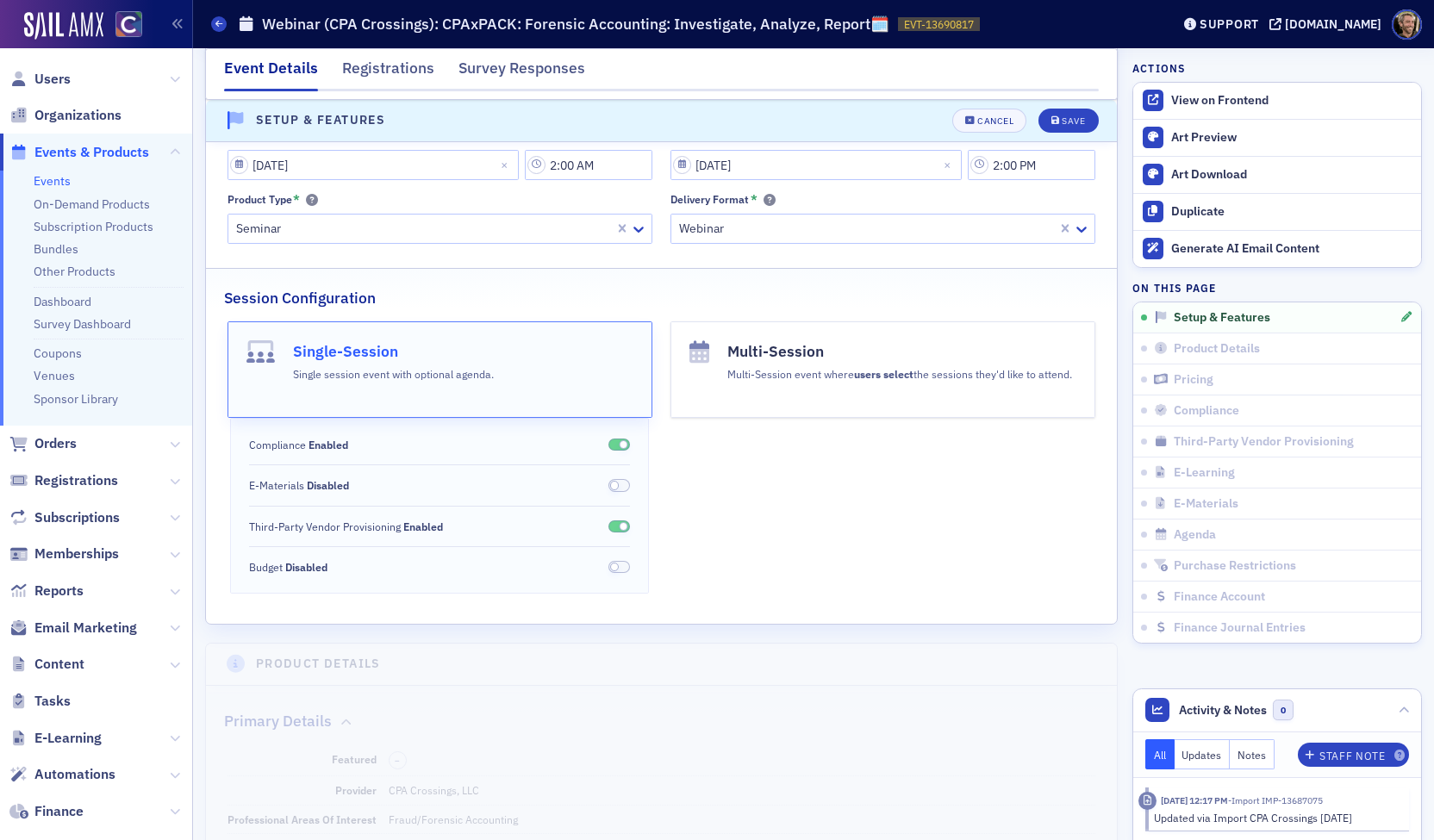
scroll to position [195, 0]
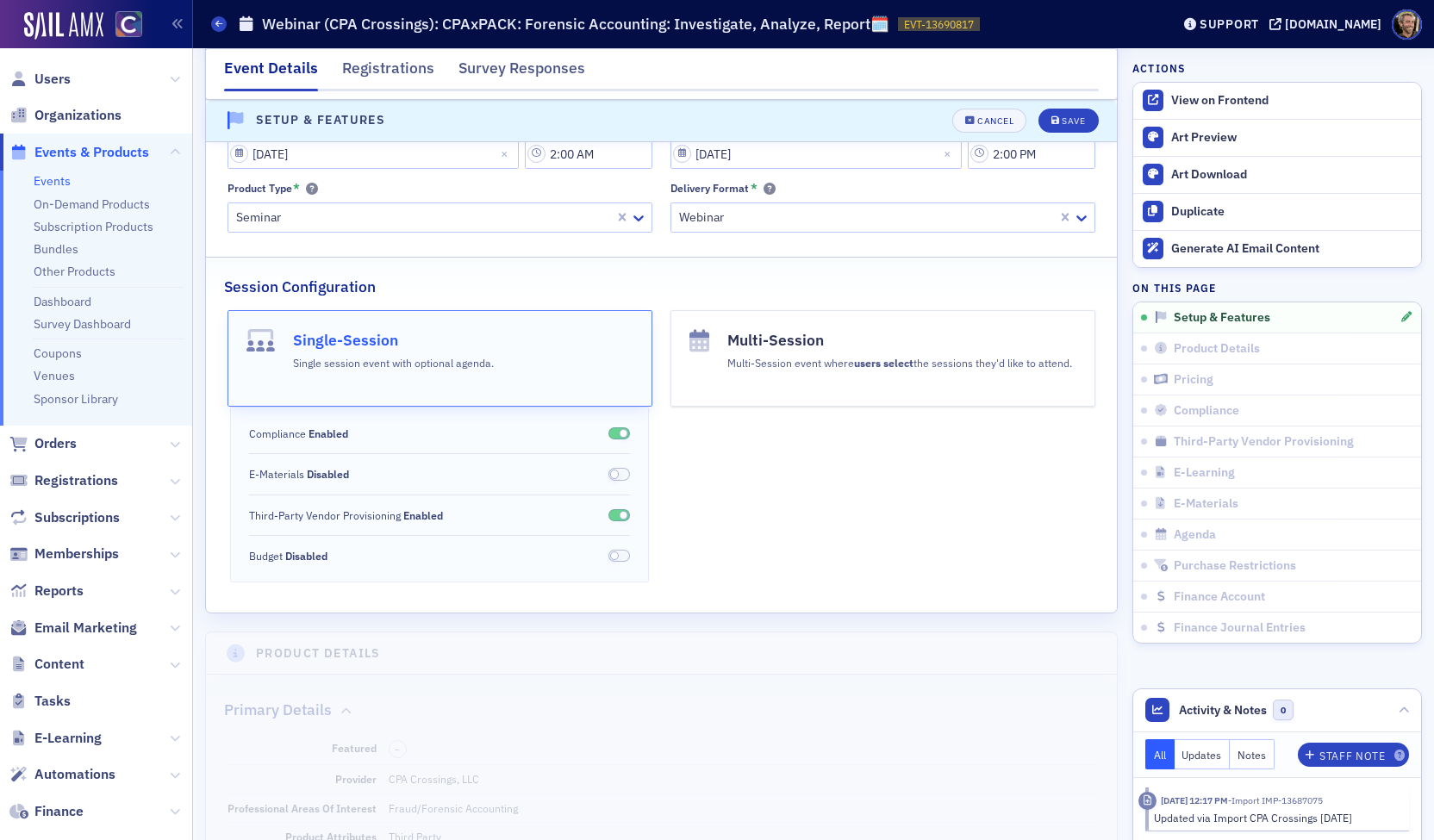
click at [837, 329] on h4 "Multi-Session" at bounding box center [900, 340] width 344 height 22
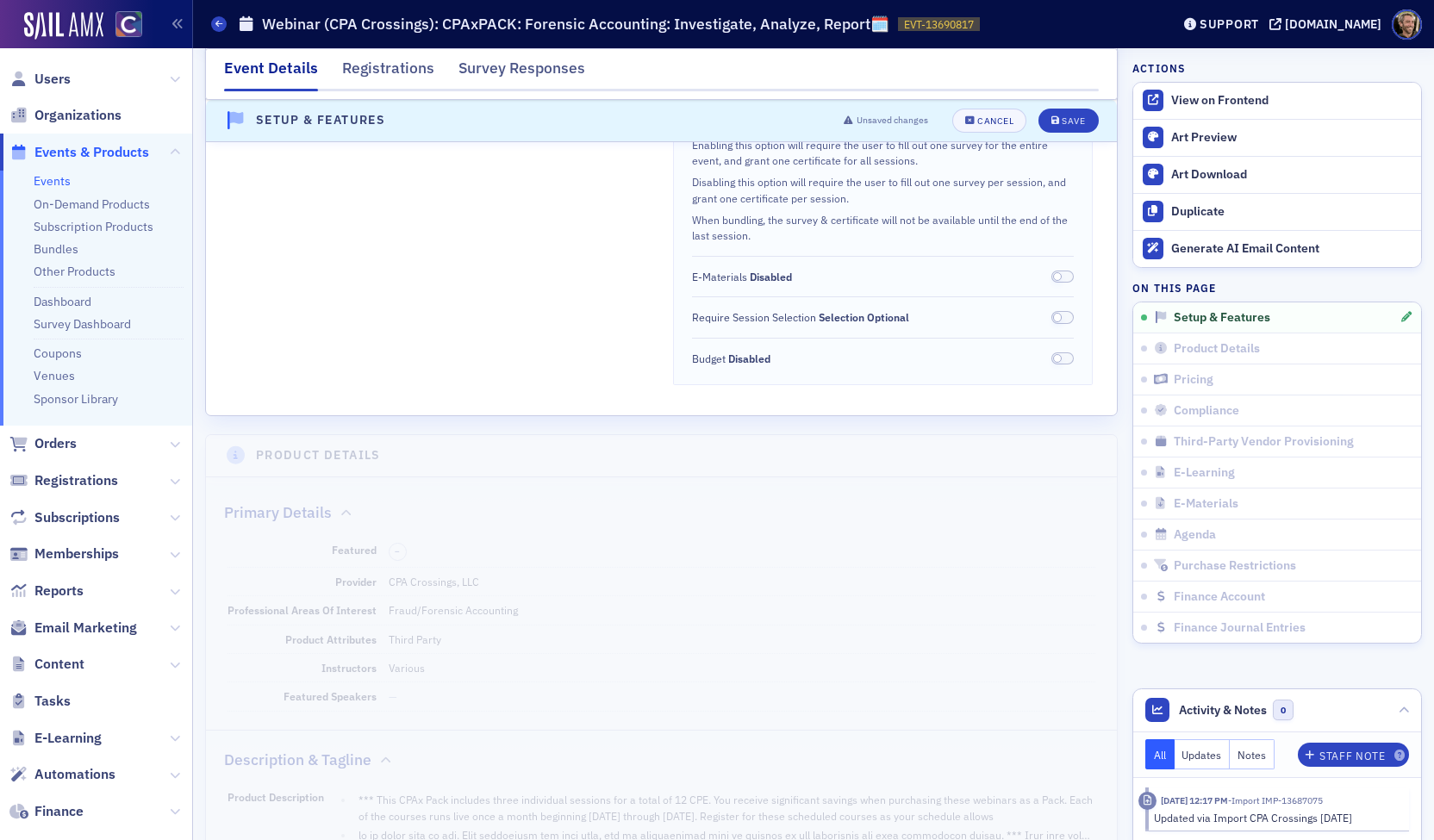
scroll to position [541, 0]
